Goal: Information Seeking & Learning: Check status

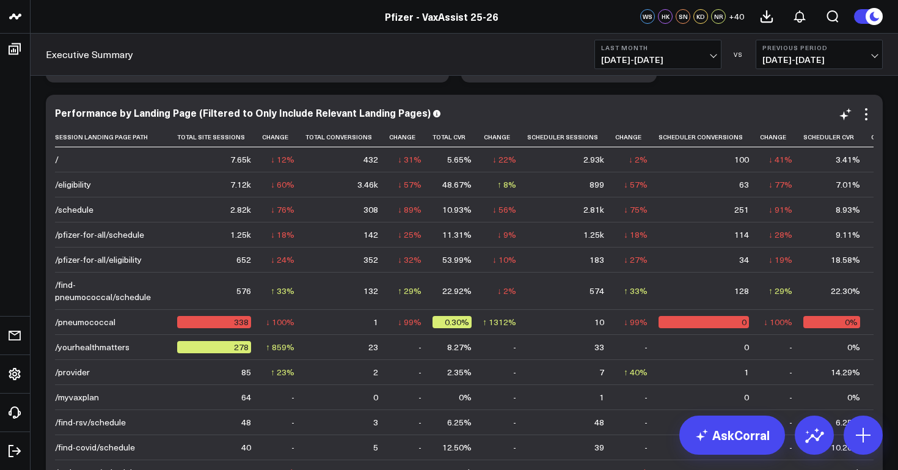
drag, startPoint x: 420, startPoint y: 113, endPoint x: 336, endPoint y: 99, distance: 85.4
click at [336, 99] on div "Performance by Landing Page (Filtered to Only Include Relevant Landing Pages) S…" at bounding box center [464, 330] width 837 height 470
click at [419, 112] on div "Performance by Landing Page (Filtered to Only Include Relevant Landing Pages)" at bounding box center [248, 112] width 386 height 13
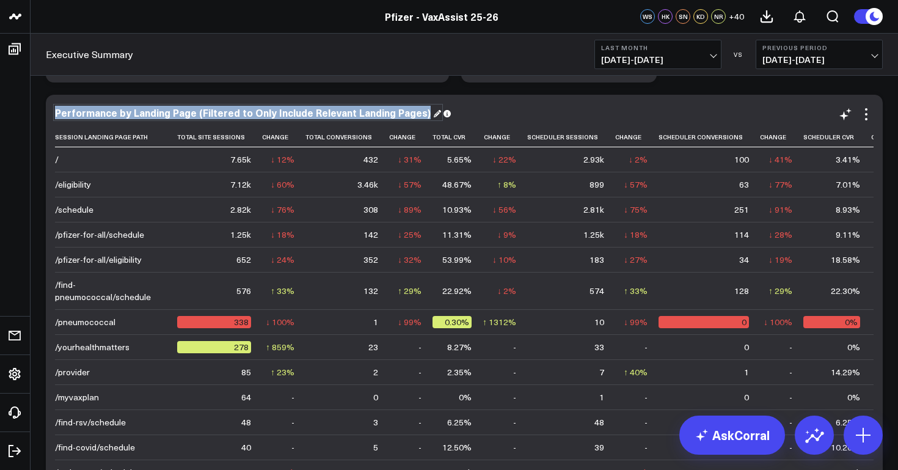
drag, startPoint x: 419, startPoint y: 112, endPoint x: 56, endPoint y: 112, distance: 362.8
click at [56, 112] on div "Performance by Landing Page (Filtered to Only Include Relevant Landing Pages)" at bounding box center [248, 112] width 386 height 13
copy div "Performance by Landing Page (Filtered to Only Include Relevant Landing Pages)"
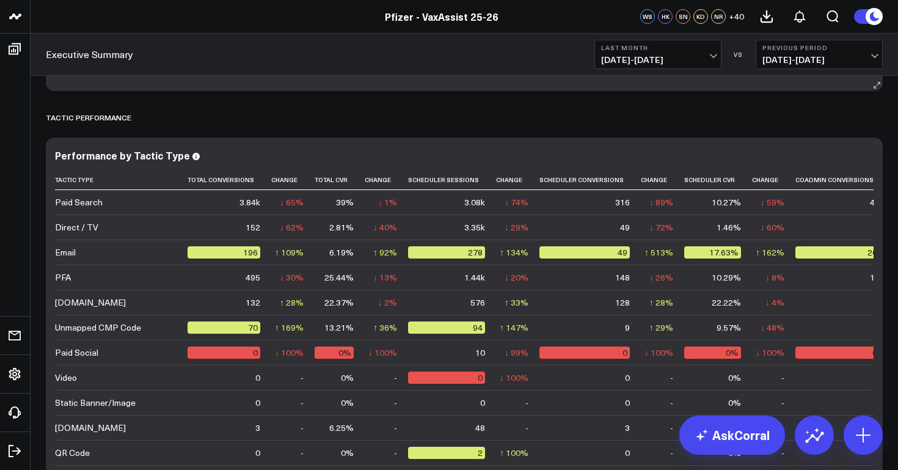
scroll to position [2483, 0]
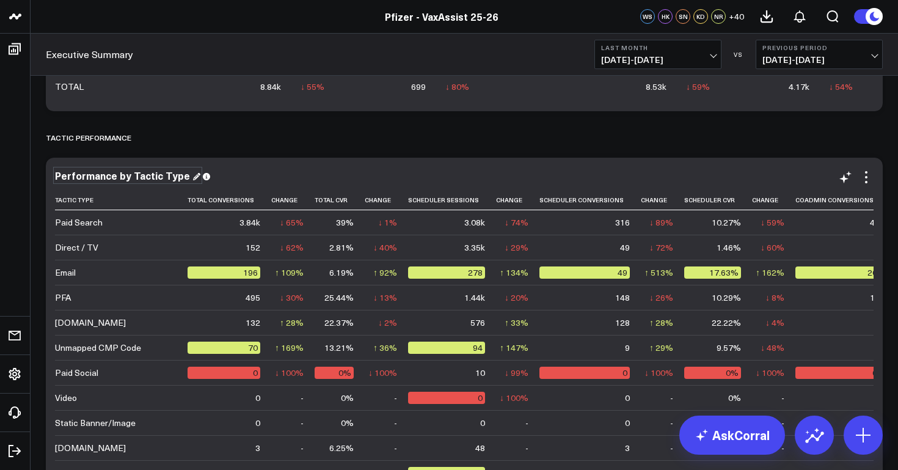
click at [175, 178] on div "Performance by Tactic Type" at bounding box center [127, 175] width 145 height 13
drag, startPoint x: 182, startPoint y: 176, endPoint x: 55, endPoint y: 174, distance: 127.0
click at [55, 174] on div "Performance by Tactic Type" at bounding box center [127, 175] width 145 height 13
copy div "Performance by Tactic Type"
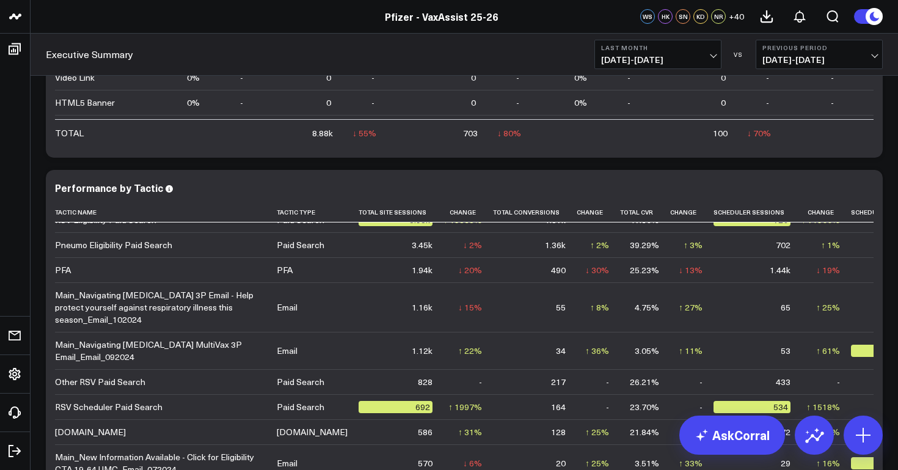
scroll to position [0, 0]
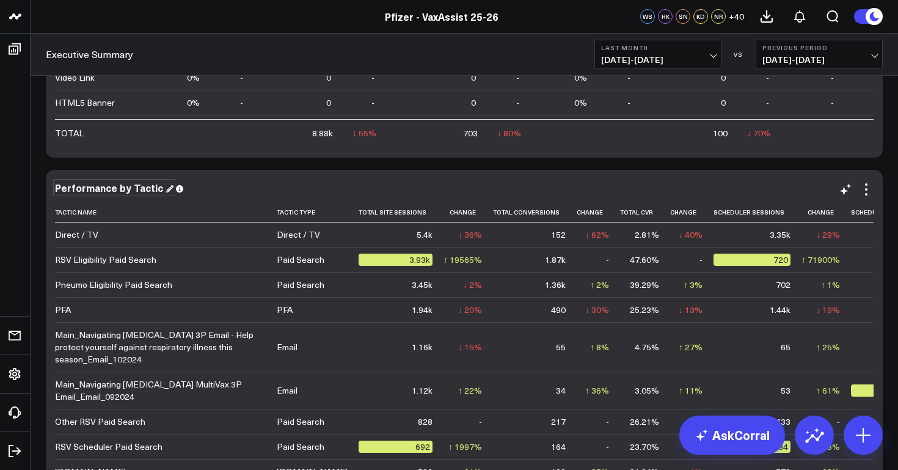
click at [158, 191] on div "Performance by Tactic" at bounding box center [114, 187] width 118 height 13
drag, startPoint x: 158, startPoint y: 191, endPoint x: 54, endPoint y: 189, distance: 103.8
click at [55, 189] on div "Performance by Tactic" at bounding box center [114, 187] width 118 height 13
copy div "Performance by Tactic"
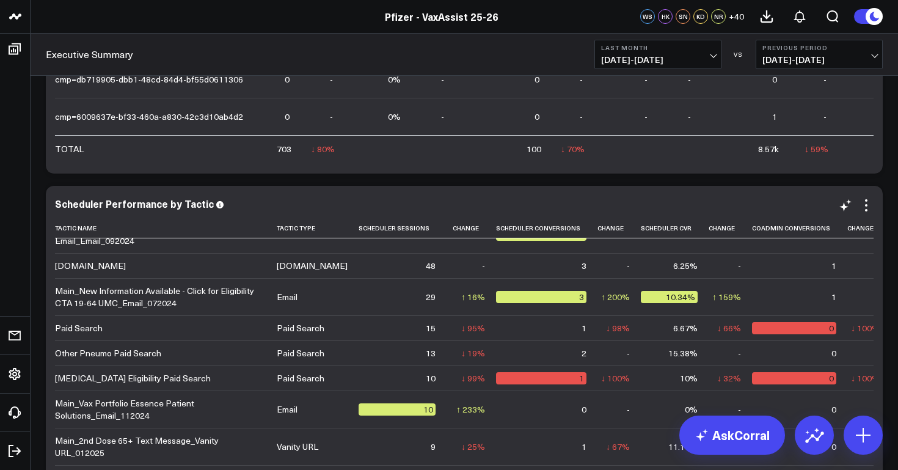
scroll to position [3420, 0]
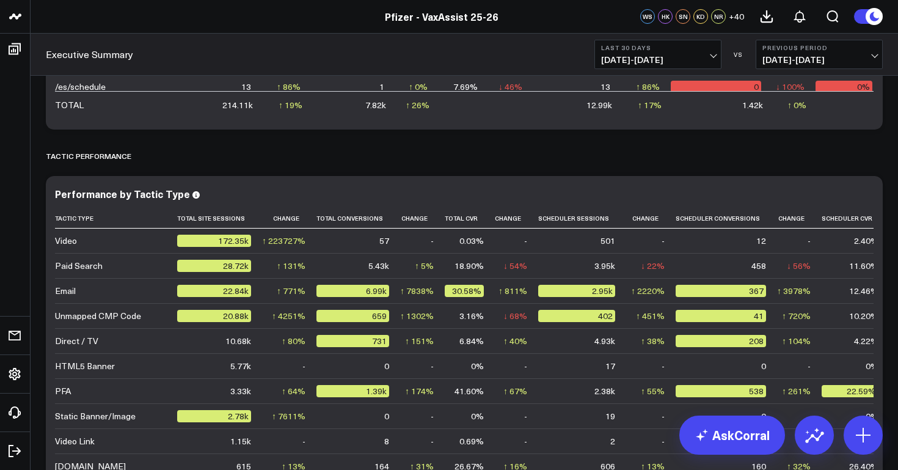
scroll to position [2462, 0]
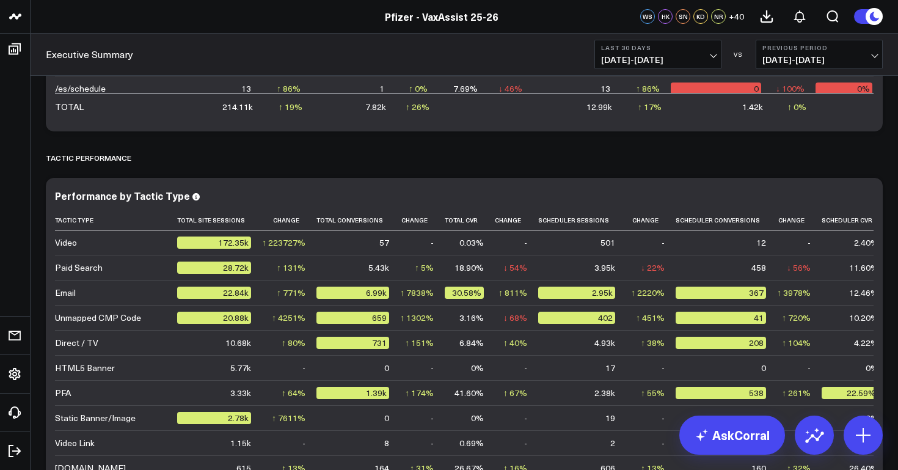
click at [667, 59] on span "07/23/25 - 08/21/25" at bounding box center [658, 60] width 114 height 10
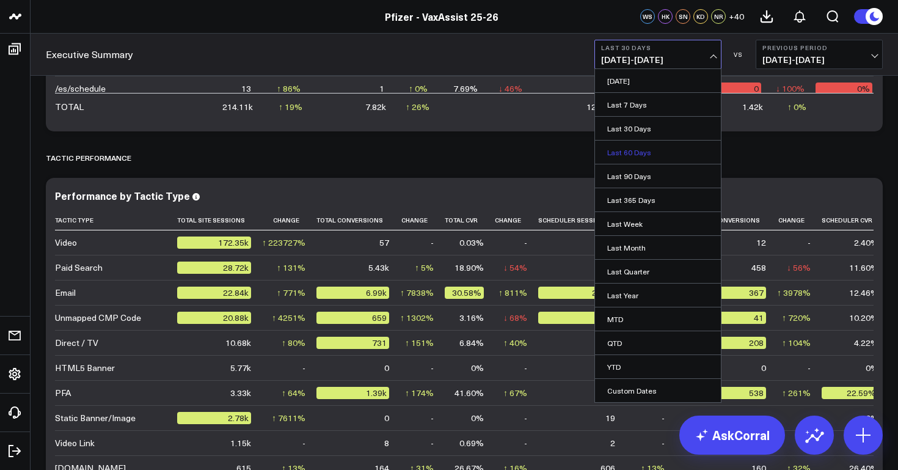
click at [642, 150] on link "Last 60 Days" at bounding box center [658, 151] width 126 height 23
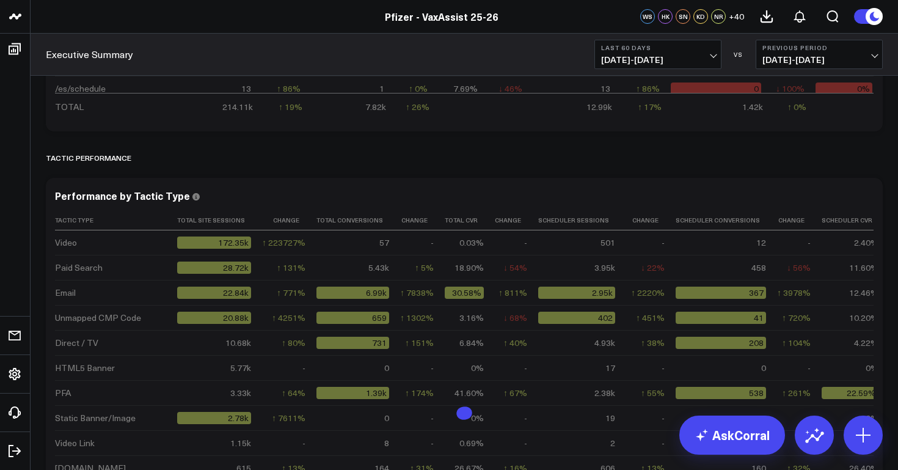
click at [656, 60] on span "06/23/25 - 08/21/25" at bounding box center [658, 60] width 114 height 10
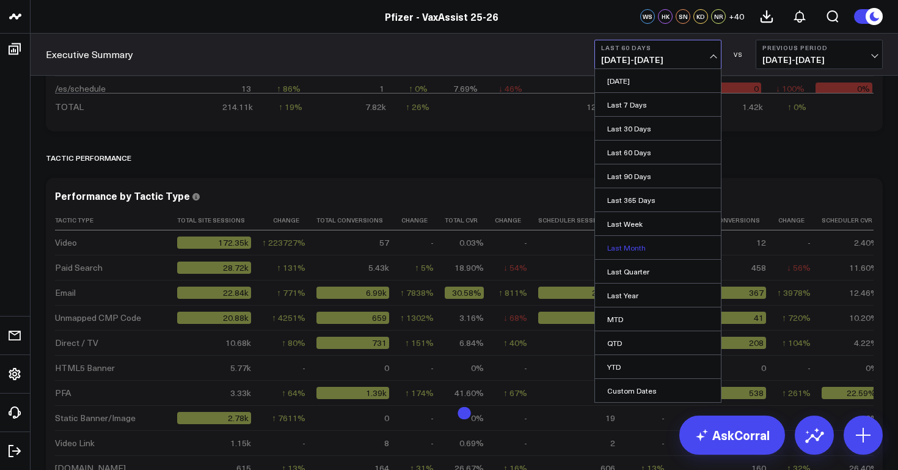
click at [631, 247] on link "Last Month" at bounding box center [658, 247] width 126 height 23
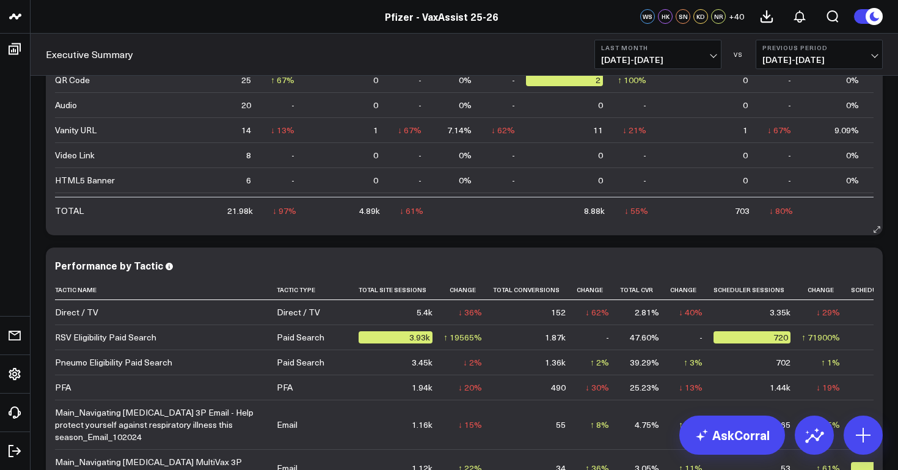
scroll to position [2854, 0]
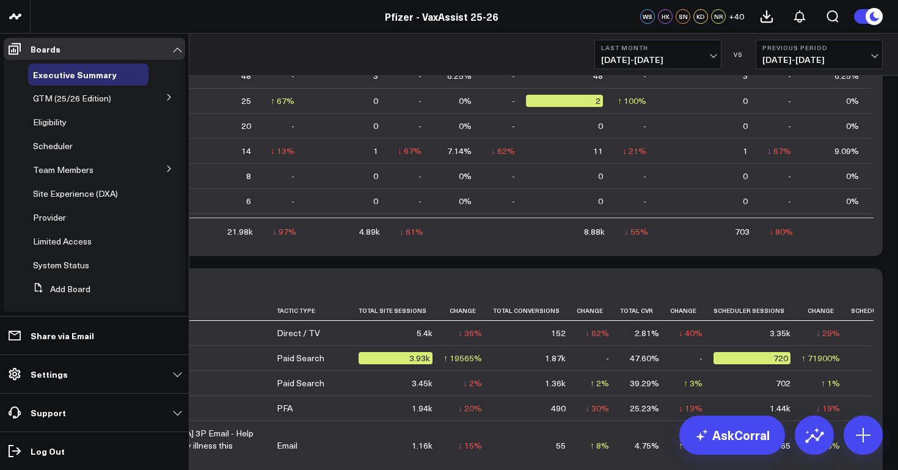
click at [166, 100] on icon at bounding box center [169, 96] width 7 height 7
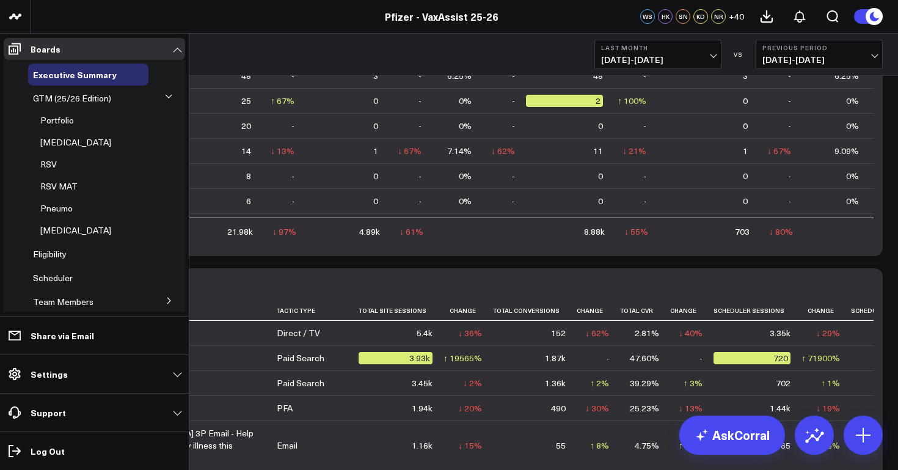
click at [165, 95] on icon at bounding box center [168, 96] width 7 height 7
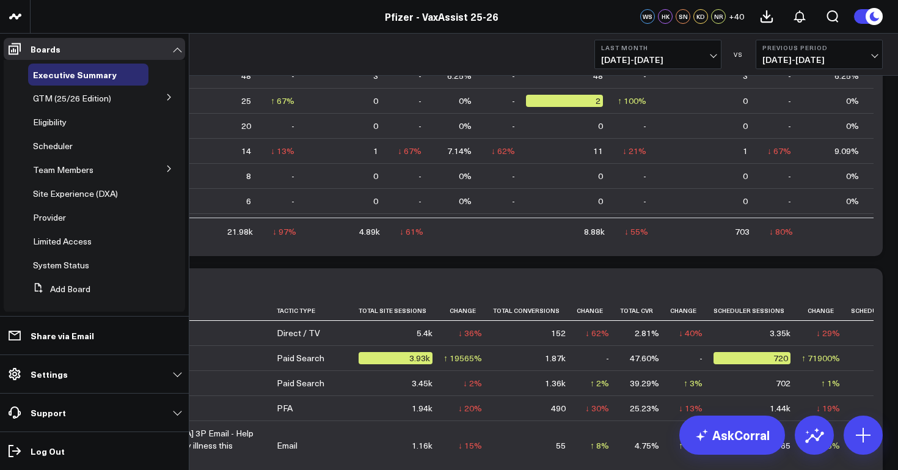
click at [166, 95] on icon at bounding box center [169, 96] width 7 height 7
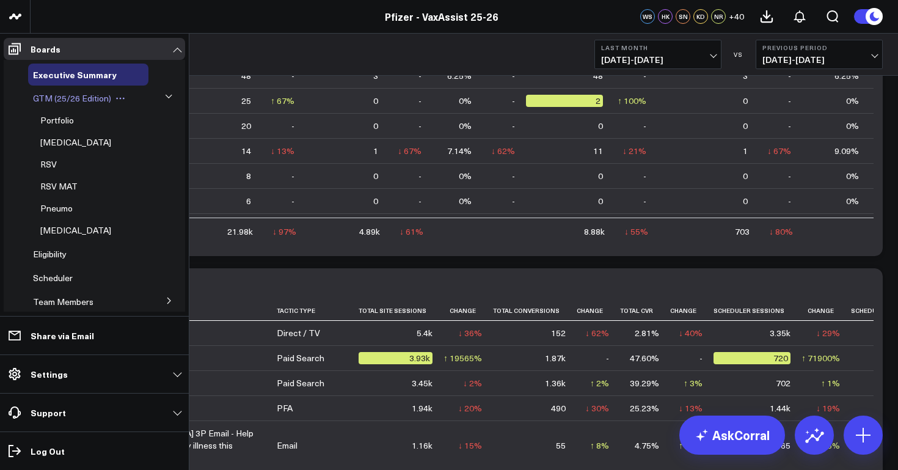
click at [85, 98] on span "GTM (25/26 Edition)" at bounding box center [72, 98] width 78 height 12
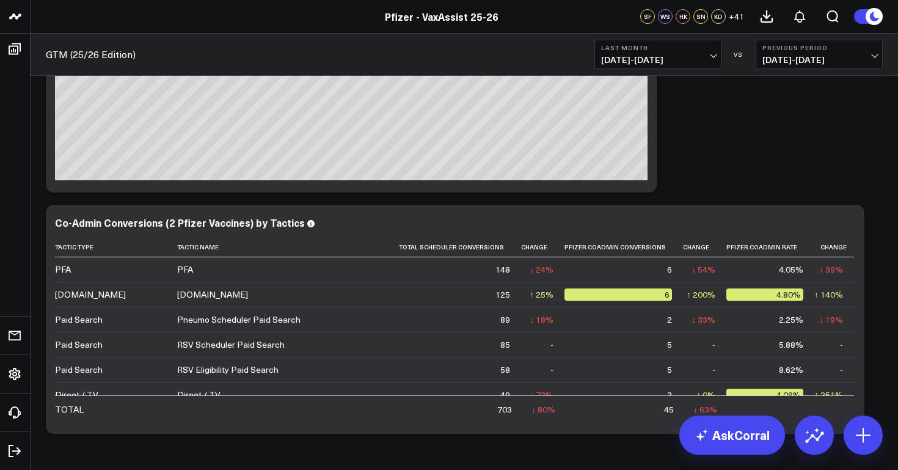
scroll to position [2711, 0]
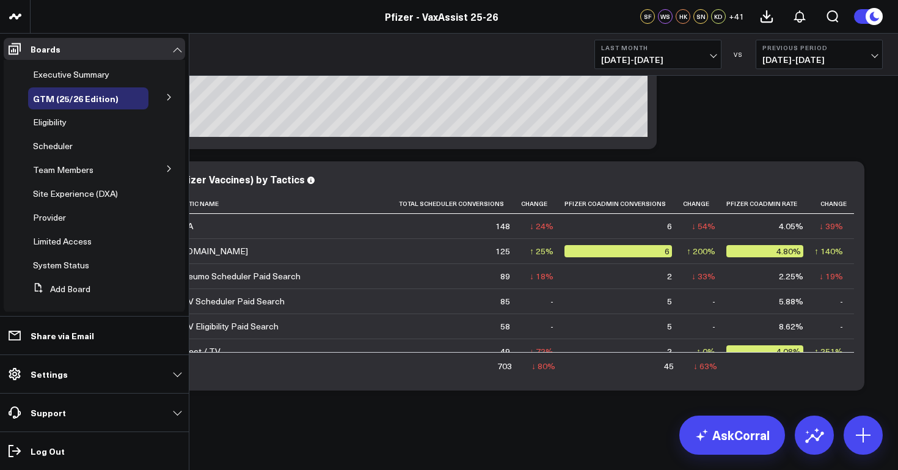
click at [166, 98] on icon at bounding box center [169, 96] width 7 height 7
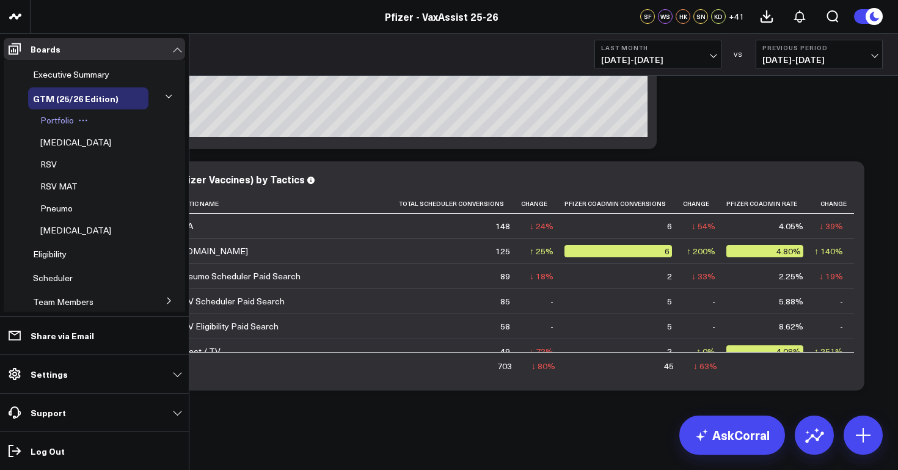
click at [63, 120] on span "Portfolio" at bounding box center [57, 120] width 34 height 12
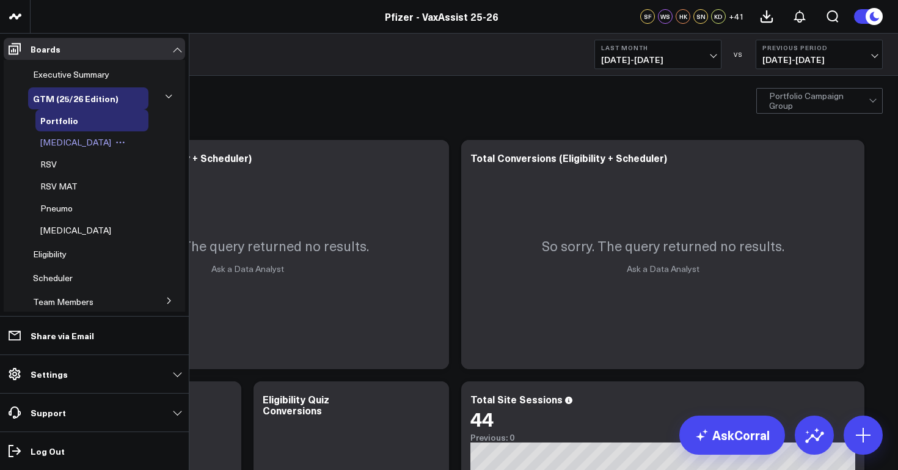
click at [73, 141] on span "[MEDICAL_DATA]" at bounding box center [75, 142] width 71 height 12
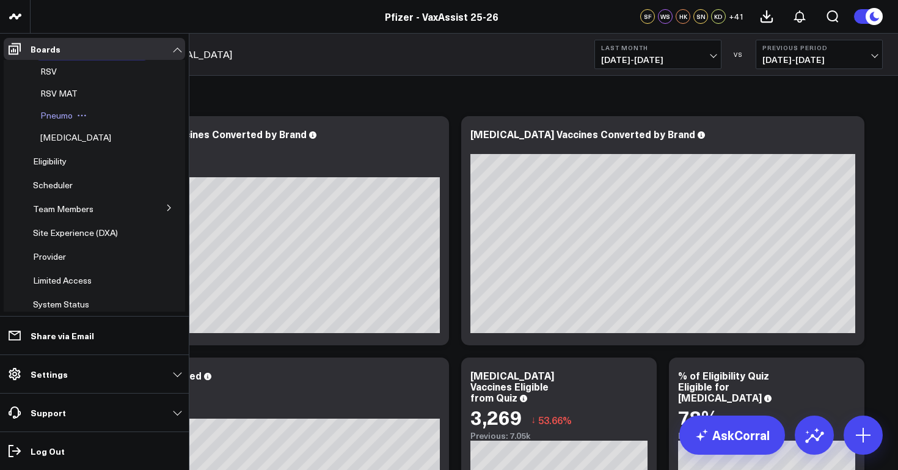
scroll to position [82, 0]
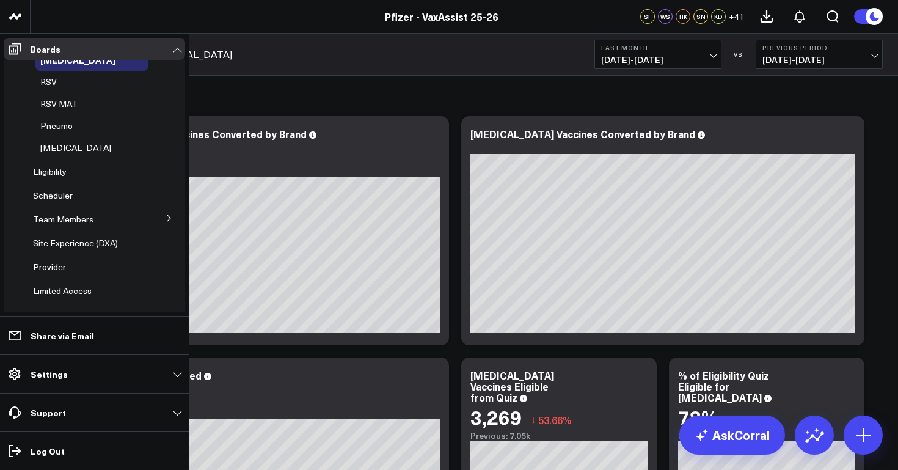
click at [167, 217] on icon at bounding box center [168, 218] width 3 height 6
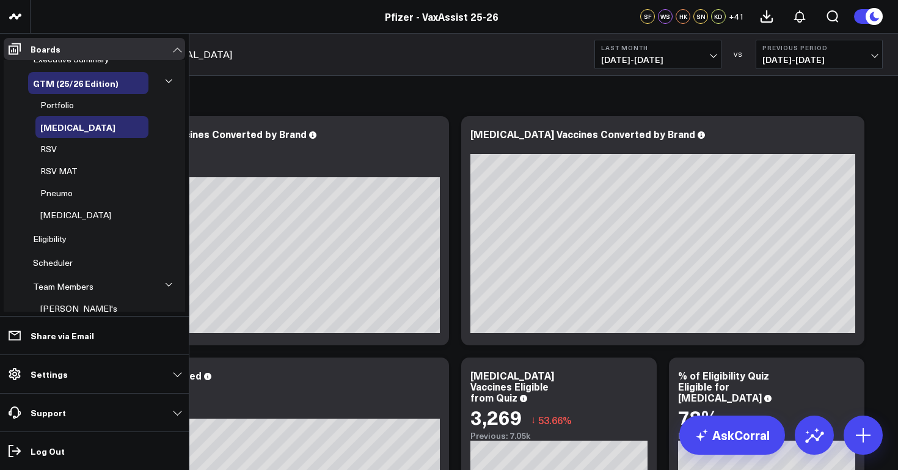
scroll to position [16, 0]
click at [165, 79] on icon at bounding box center [168, 79] width 7 height 7
click at [165, 81] on icon at bounding box center [168, 79] width 7 height 7
click at [165, 78] on icon at bounding box center [168, 79] width 7 height 7
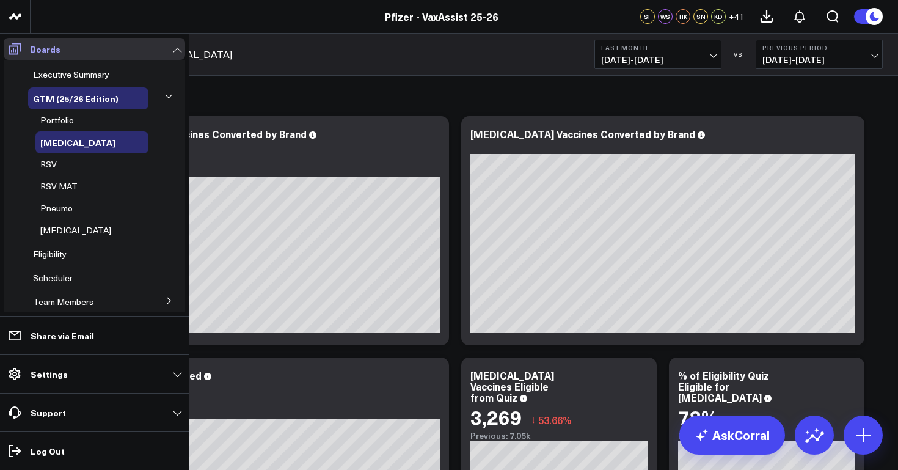
click at [54, 53] on p "Boards" at bounding box center [46, 49] width 30 height 10
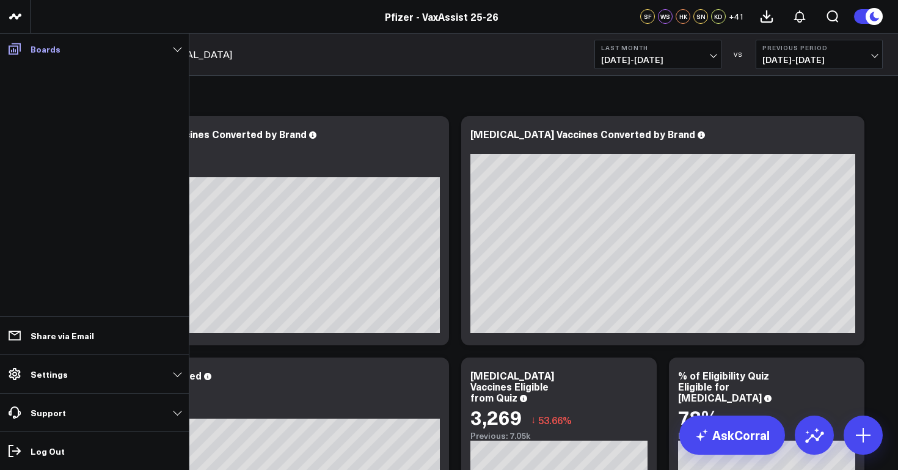
click at [54, 53] on p "Boards" at bounding box center [46, 49] width 30 height 10
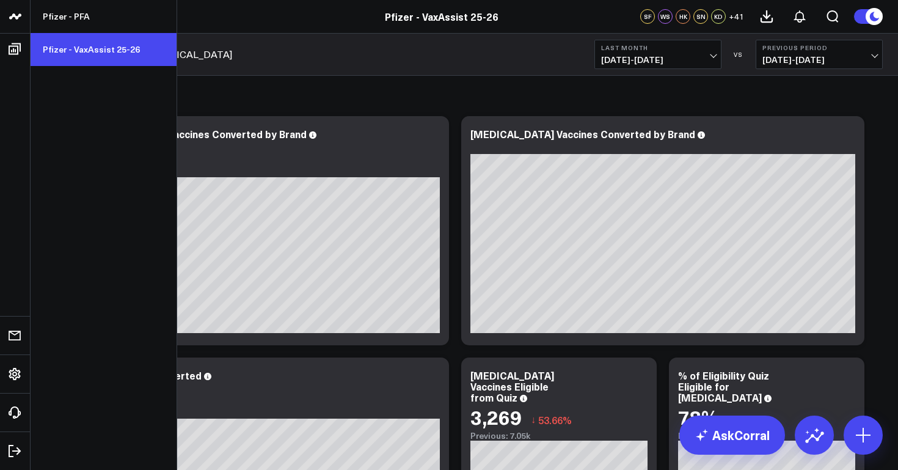
click at [78, 49] on link "Pfizer - VaxAssist 25-26" at bounding box center [104, 49] width 146 height 33
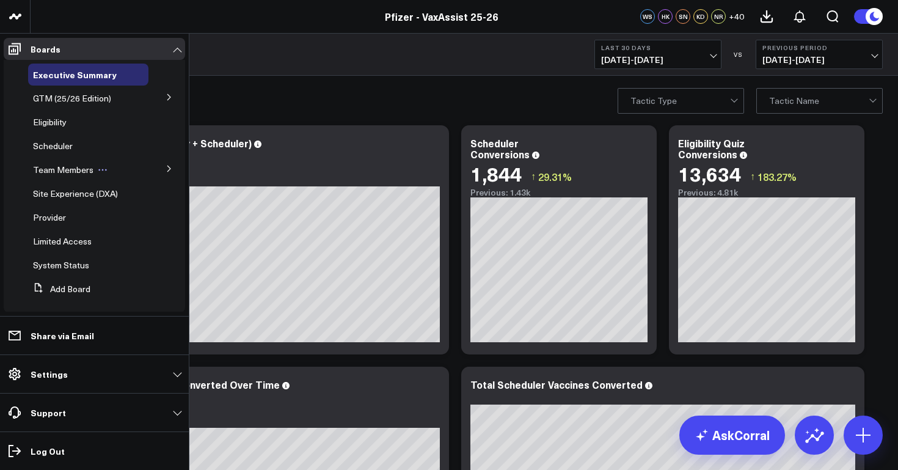
scroll to position [8, 0]
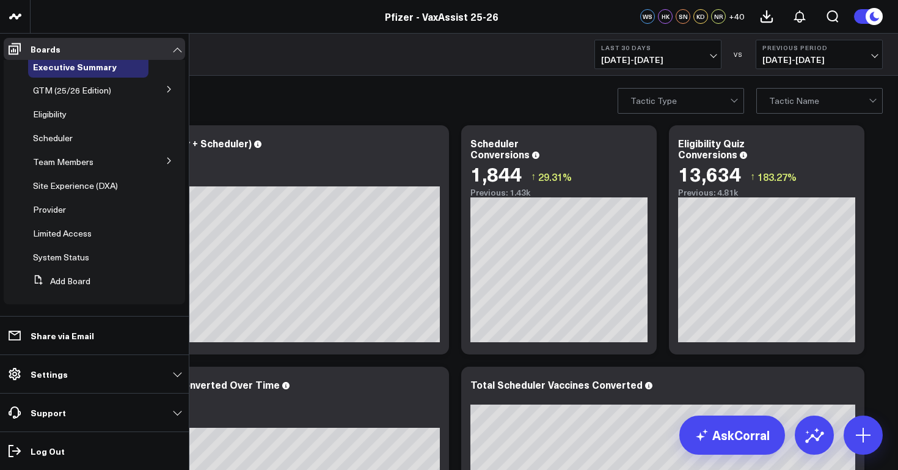
click at [166, 159] on icon at bounding box center [169, 160] width 7 height 7
click at [165, 159] on icon at bounding box center [168, 159] width 7 height 7
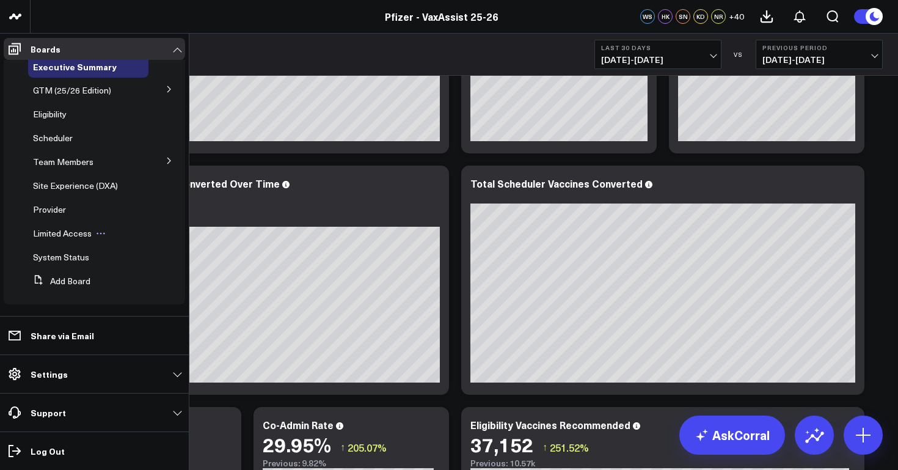
scroll to position [0, 0]
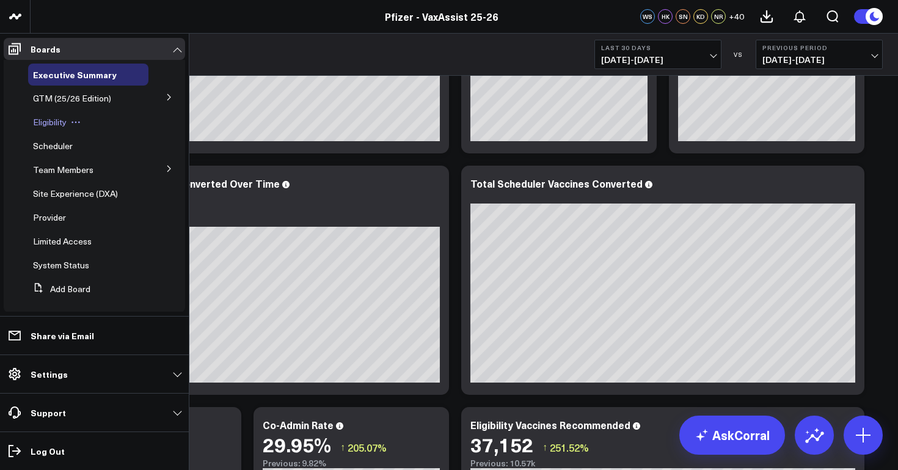
click at [58, 120] on span "Eligibility" at bounding box center [50, 122] width 34 height 12
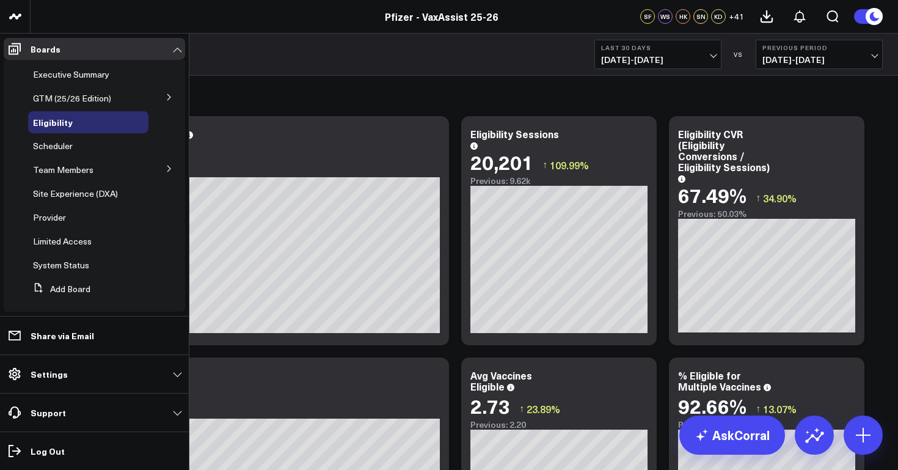
click at [166, 98] on icon at bounding box center [169, 96] width 7 height 7
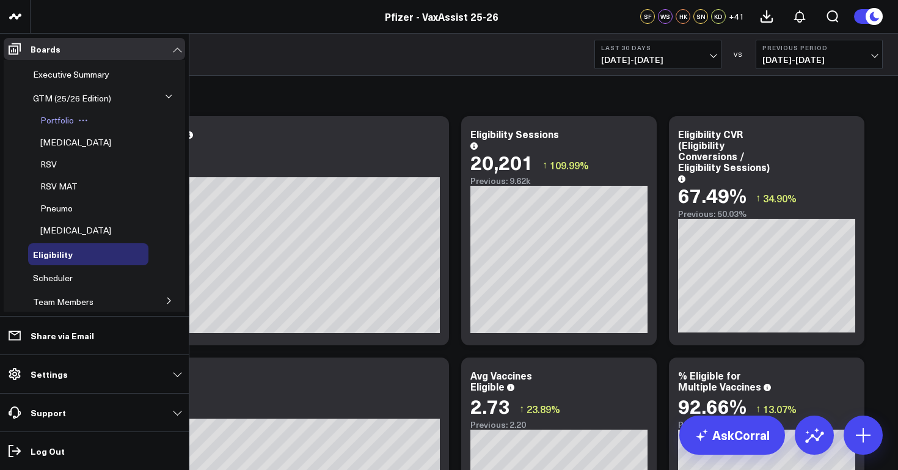
click at [60, 123] on span "Portfolio" at bounding box center [57, 120] width 34 height 12
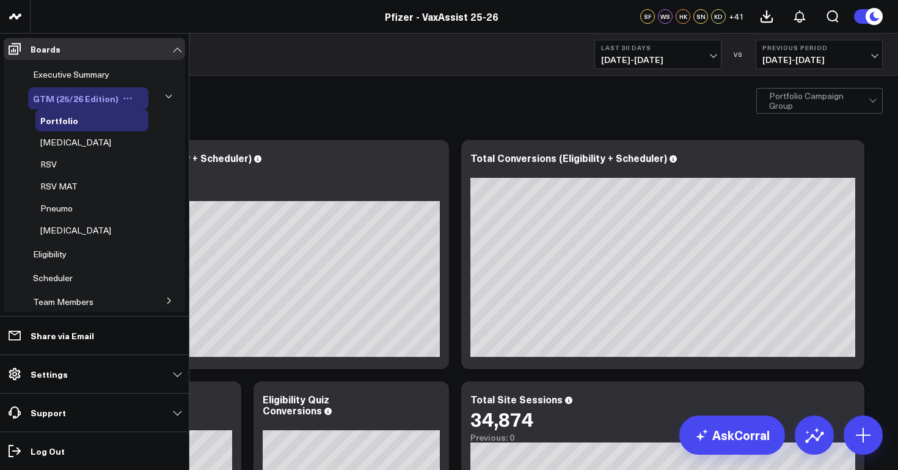
click at [90, 98] on span "GTM (25/26 Edition)" at bounding box center [76, 98] width 86 height 12
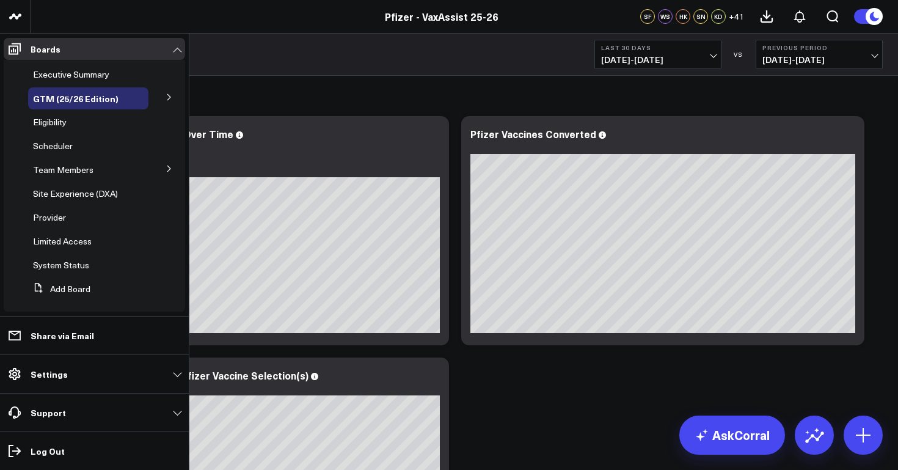
click at [166, 98] on icon at bounding box center [169, 96] width 7 height 7
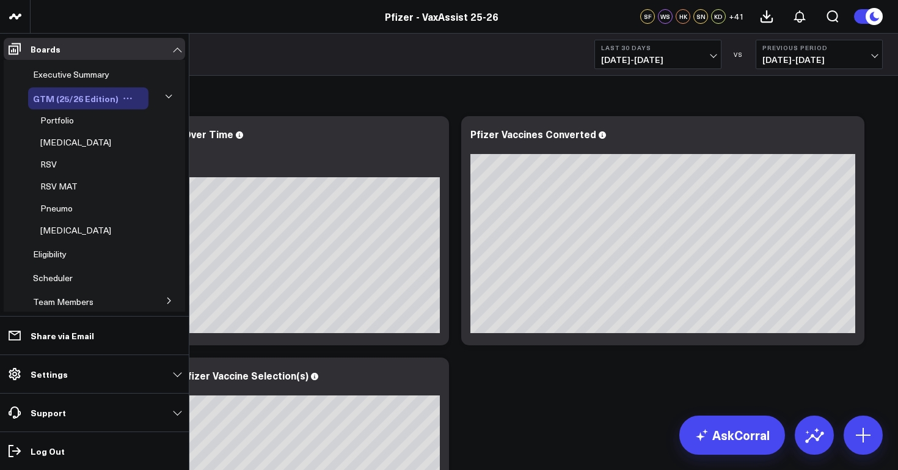
click at [82, 101] on span "GTM (25/26 Edition)" at bounding box center [76, 98] width 86 height 12
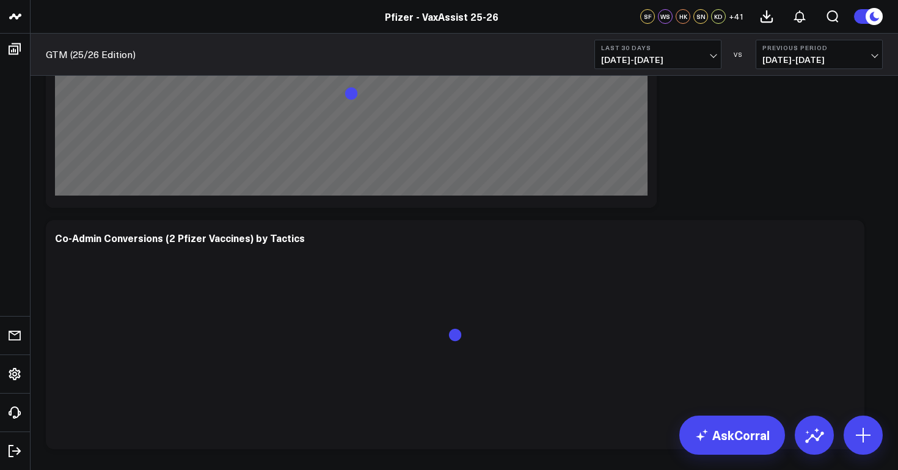
scroll to position [2711, 0]
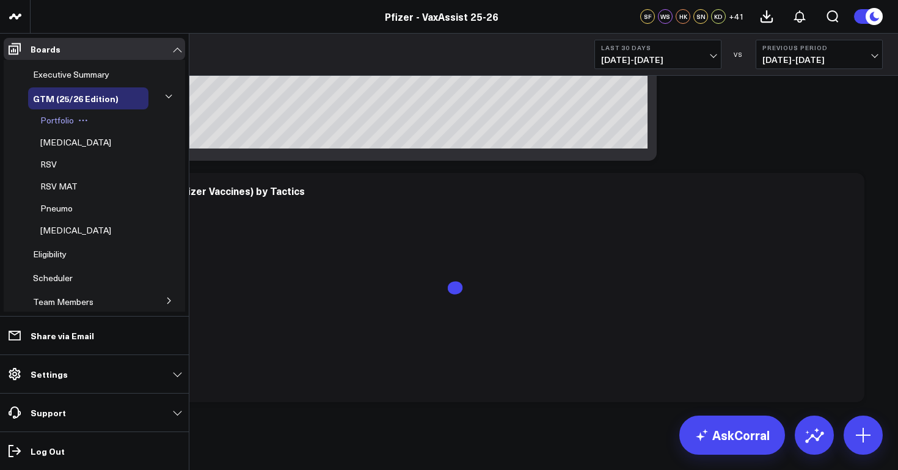
click at [62, 122] on span "Portfolio" at bounding box center [57, 120] width 34 height 12
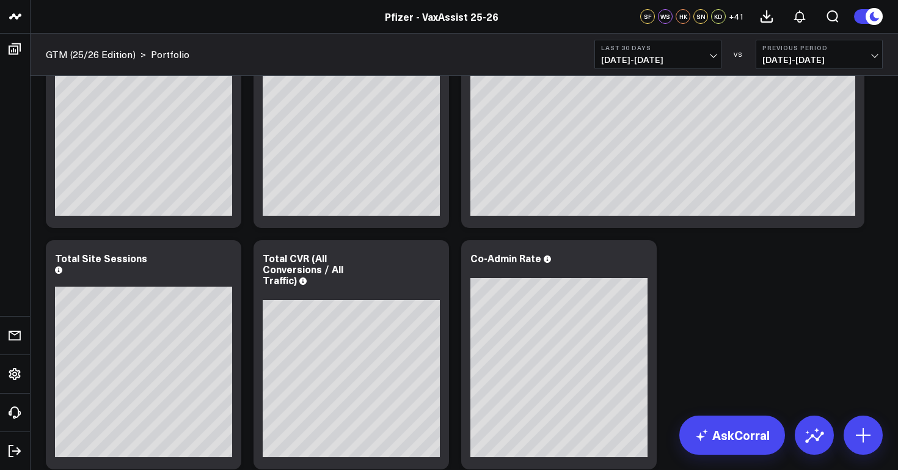
scroll to position [420, 0]
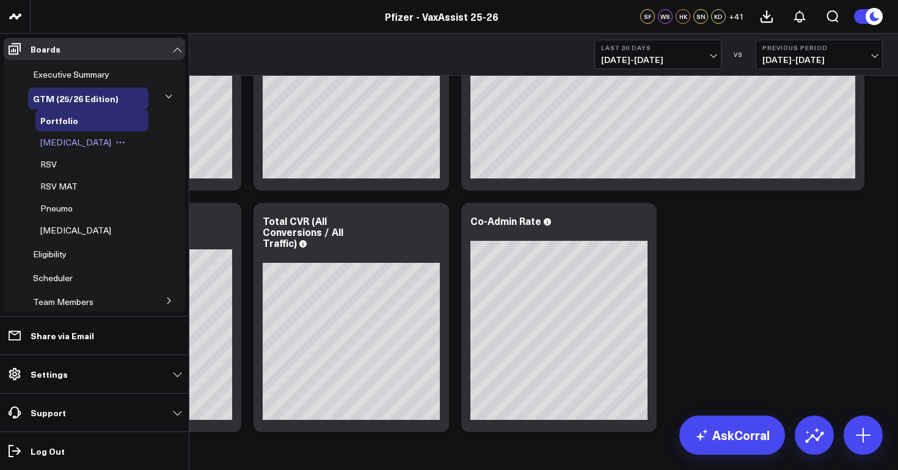
click at [64, 145] on span "[MEDICAL_DATA]" at bounding box center [75, 142] width 71 height 12
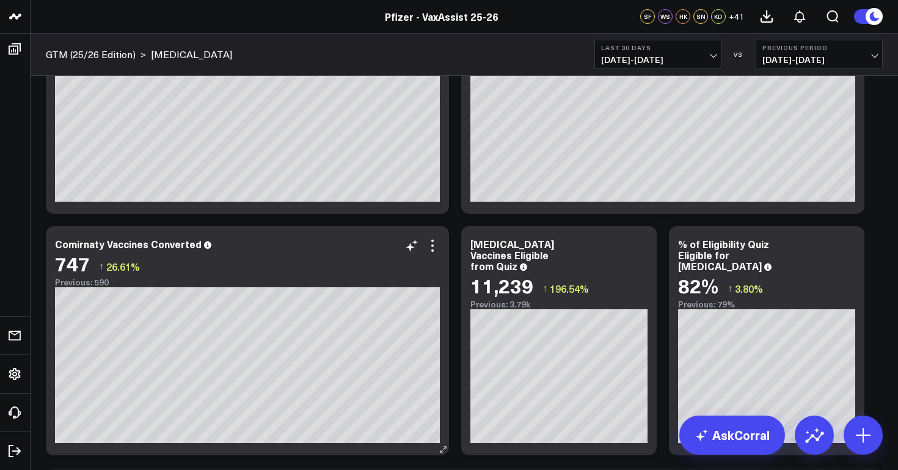
scroll to position [199, 0]
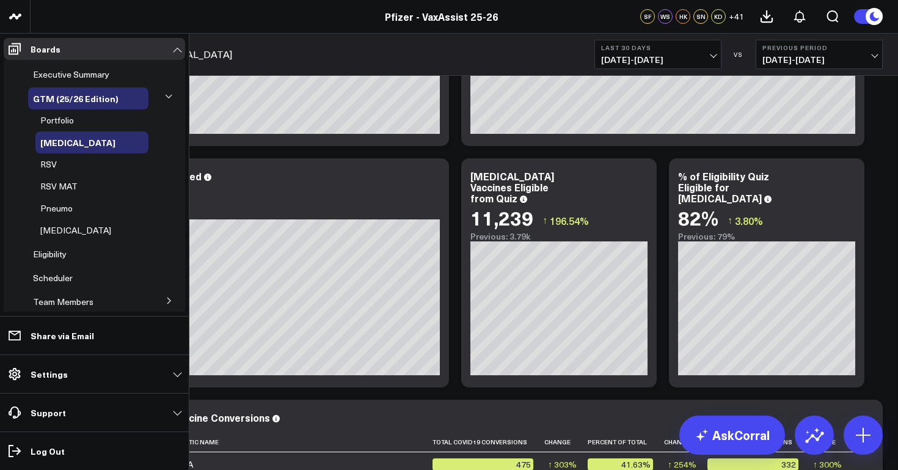
click at [165, 95] on icon at bounding box center [168, 96] width 7 height 7
click at [165, 96] on icon at bounding box center [168, 96] width 7 height 7
click at [86, 78] on span "Executive Summary" at bounding box center [71, 74] width 76 height 12
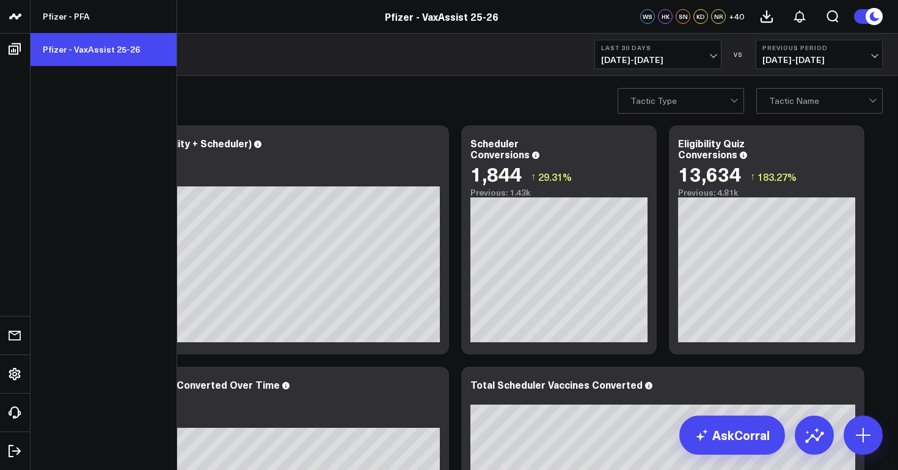
click at [93, 49] on link "Pfizer - VaxAssist 25-26" at bounding box center [104, 49] width 146 height 33
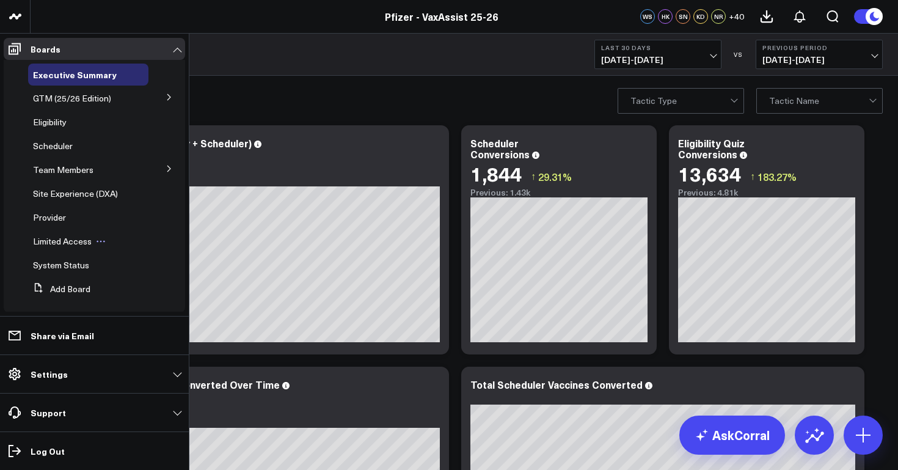
scroll to position [8, 0]
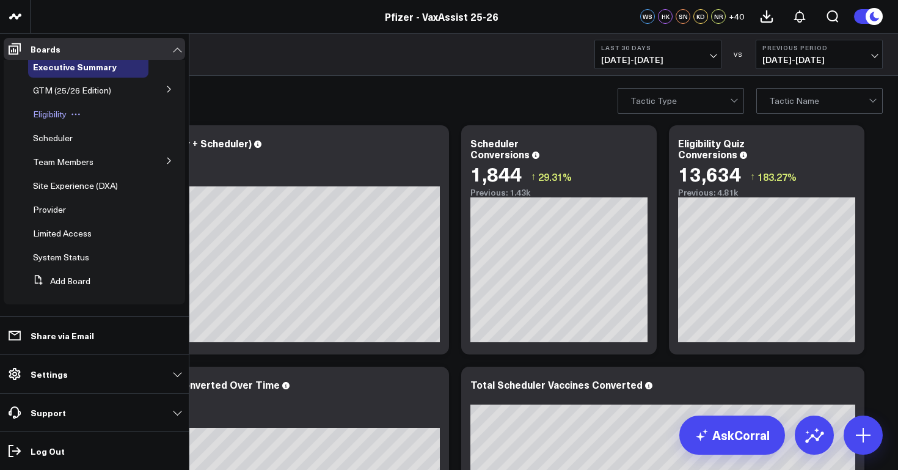
click at [63, 118] on span "Eligibility" at bounding box center [50, 114] width 34 height 12
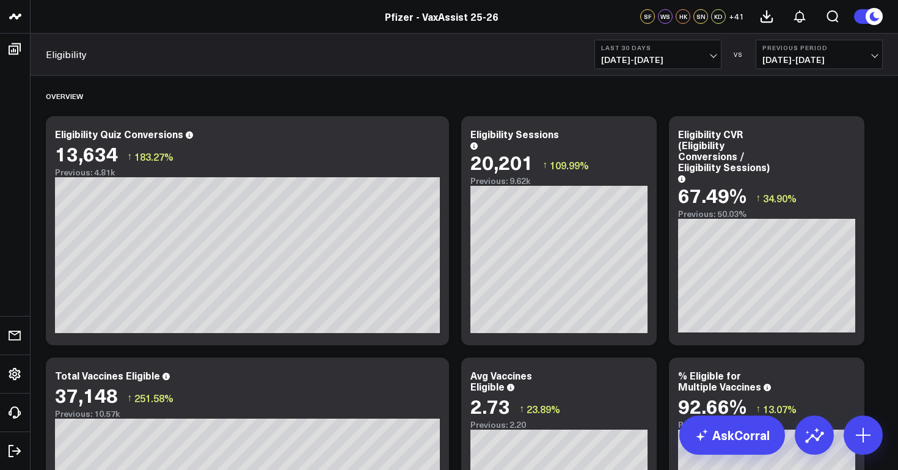
click at [662, 62] on span "07/23/25 - 08/21/25" at bounding box center [658, 60] width 114 height 10
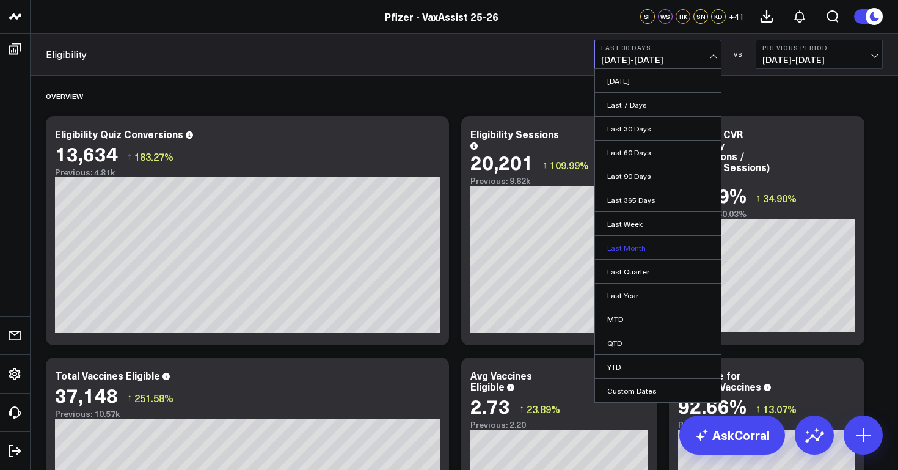
click at [649, 244] on link "Last Month" at bounding box center [658, 247] width 126 height 23
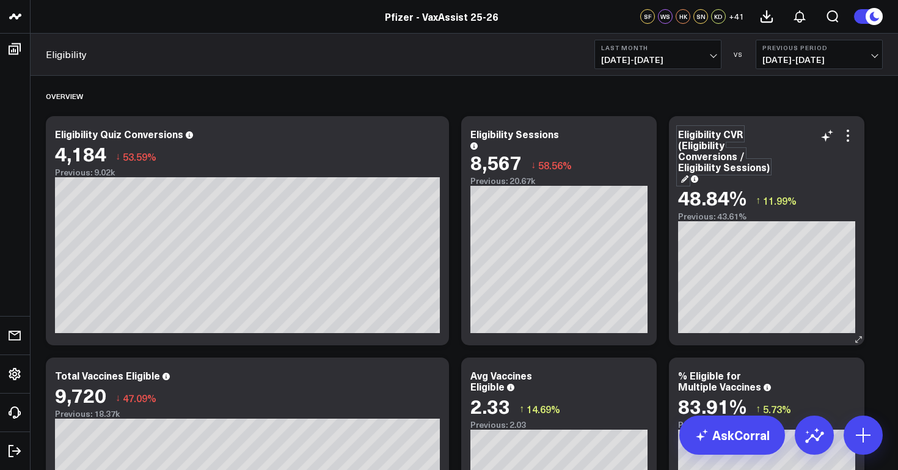
drag, startPoint x: 765, startPoint y: 169, endPoint x: 707, endPoint y: 158, distance: 59.1
click at [707, 158] on div "Eligibility CVR (Eligibility Conversions / Eligibility Sessions)" at bounding box center [724, 155] width 92 height 57
drag, startPoint x: 680, startPoint y: 134, endPoint x: 783, endPoint y: 188, distance: 116.6
click at [783, 188] on div "Eligibility CVR (Eligibility Conversions / Eligibility Sessions) 48.84% ↑ 11.99…" at bounding box center [766, 174] width 177 height 93
copy div "Eligibility CVR (Eligibility Conversions / Eligibility Sessions)"
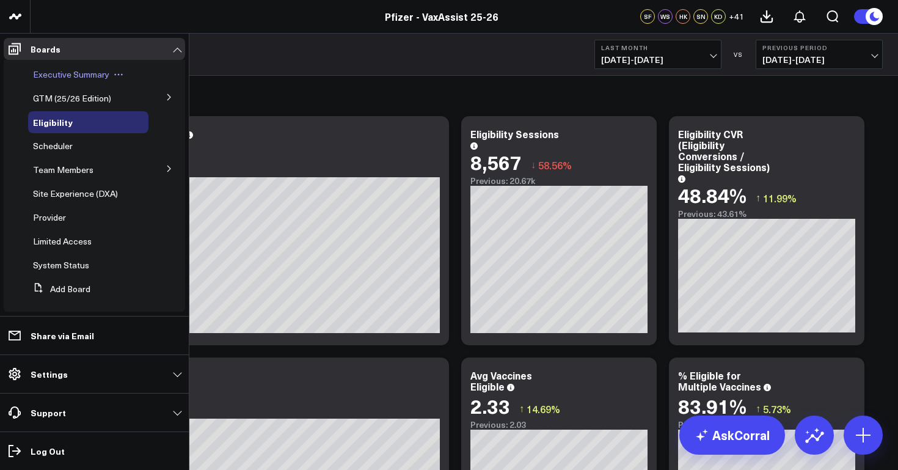
click at [96, 75] on span "Executive Summary" at bounding box center [71, 74] width 76 height 12
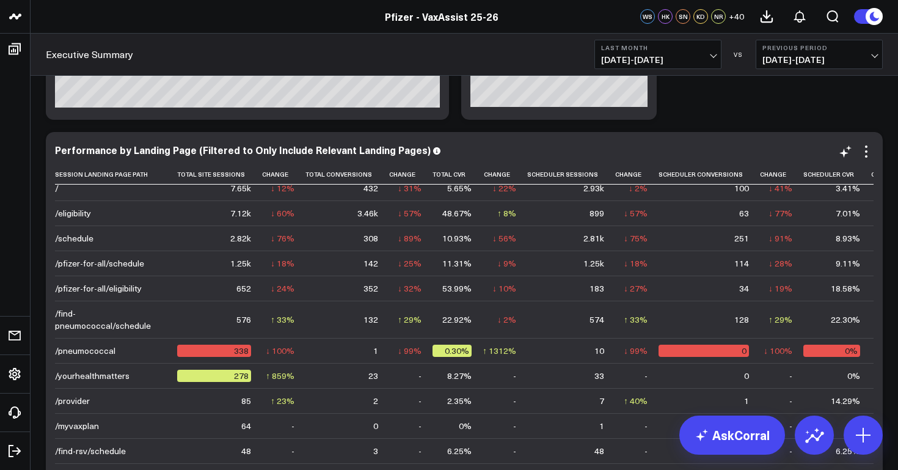
scroll to position [1990, 0]
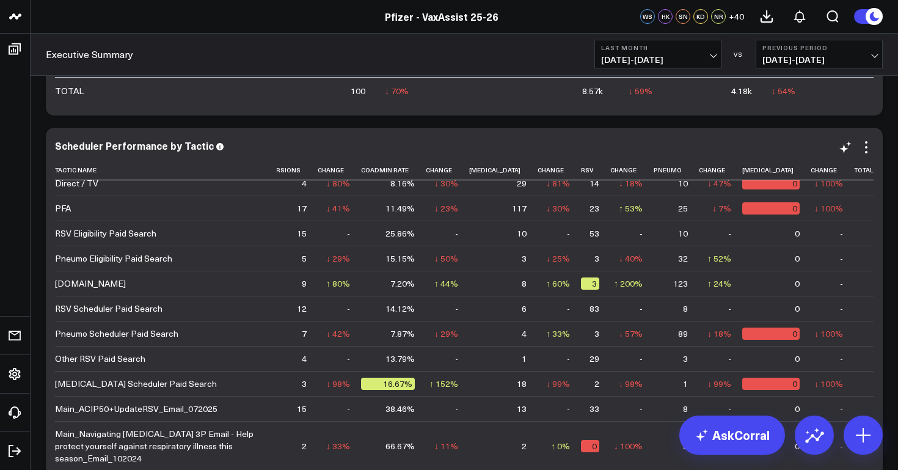
scroll to position [3685, 0]
